Goal: Transaction & Acquisition: Purchase product/service

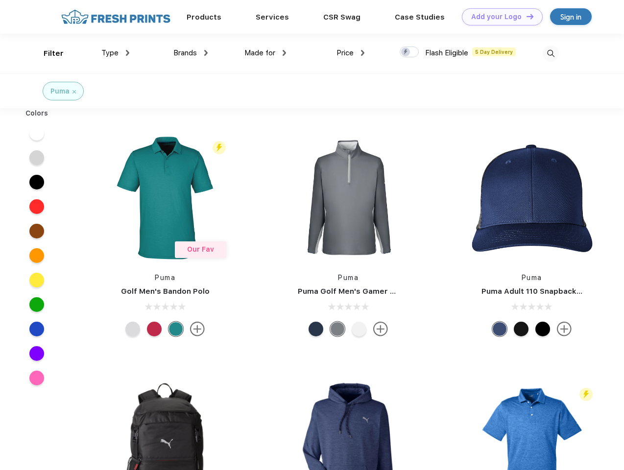
scroll to position [0, 0]
click at [499, 17] on link "Add your Logo Design Tool" at bounding box center [502, 16] width 81 height 17
click at [0, 0] on div "Design Tool" at bounding box center [0, 0] width 0 height 0
click at [526, 16] on link "Add your Logo Design Tool" at bounding box center [502, 16] width 81 height 17
click at [47, 53] on div "Filter" at bounding box center [54, 53] width 20 height 11
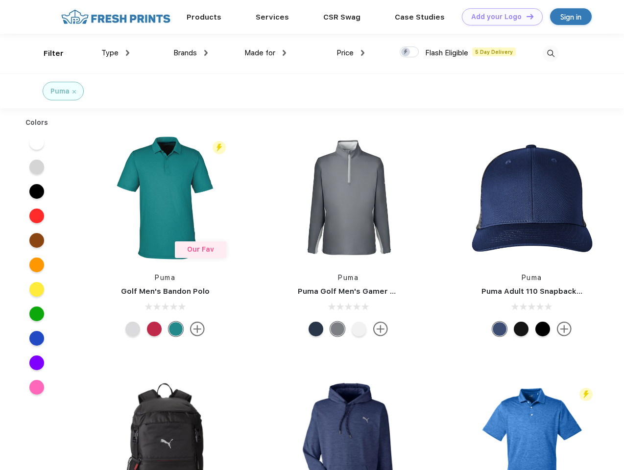
click at [116, 53] on span "Type" at bounding box center [109, 52] width 17 height 9
click at [191, 53] on span "Brands" at bounding box center [185, 52] width 24 height 9
click at [265, 53] on span "Made for" at bounding box center [259, 52] width 31 height 9
click at [351, 53] on span "Price" at bounding box center [345, 52] width 17 height 9
click at [409, 52] on div at bounding box center [409, 52] width 19 height 11
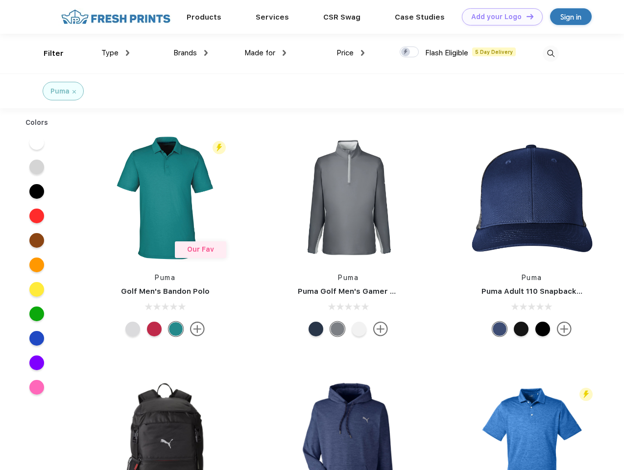
click at [406, 52] on input "checkbox" at bounding box center [403, 49] width 6 height 6
click at [551, 53] on img at bounding box center [551, 54] width 16 height 16
